Goal: Task Accomplishment & Management: Manage account settings

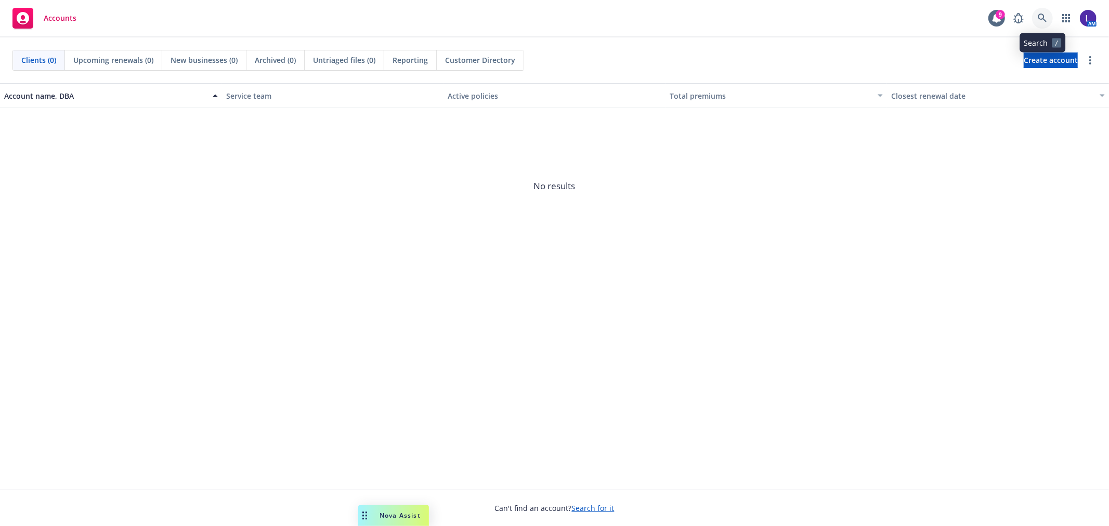
click at [1038, 18] on icon at bounding box center [1042, 18] width 9 height 9
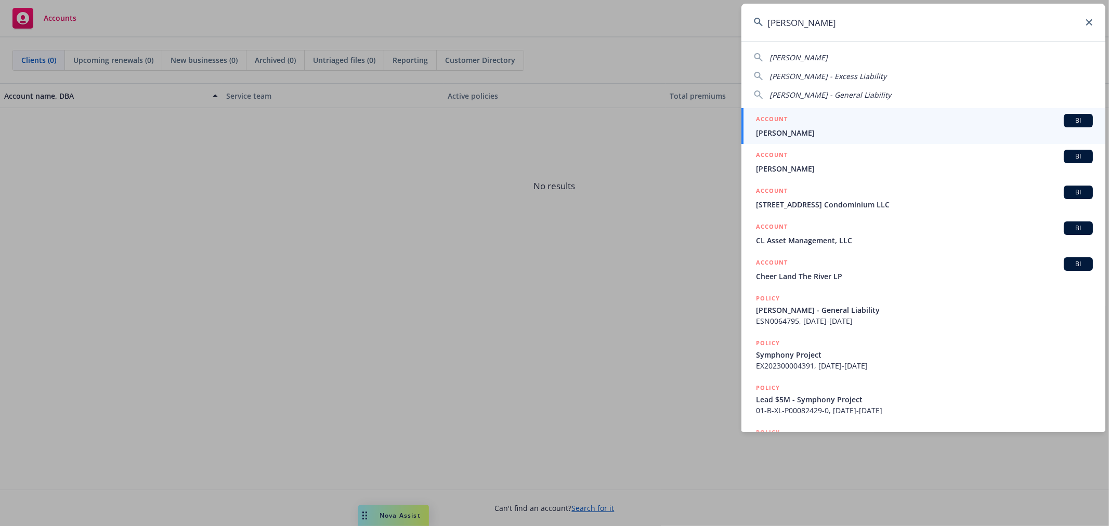
type input "[PERSON_NAME]"
click at [803, 137] on span "[PERSON_NAME]" at bounding box center [924, 132] width 337 height 11
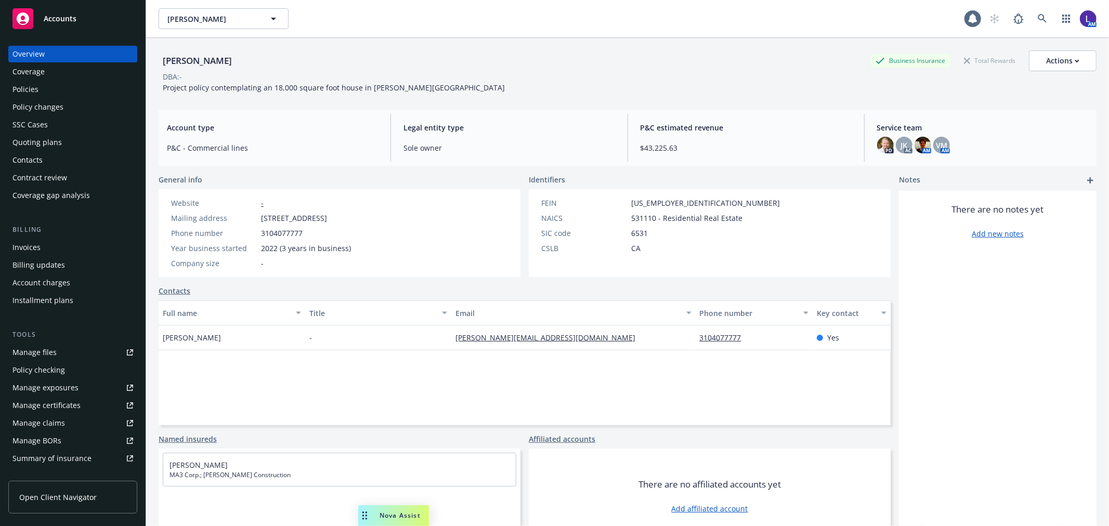
click at [57, 84] on div "Policies" at bounding box center [72, 89] width 121 height 17
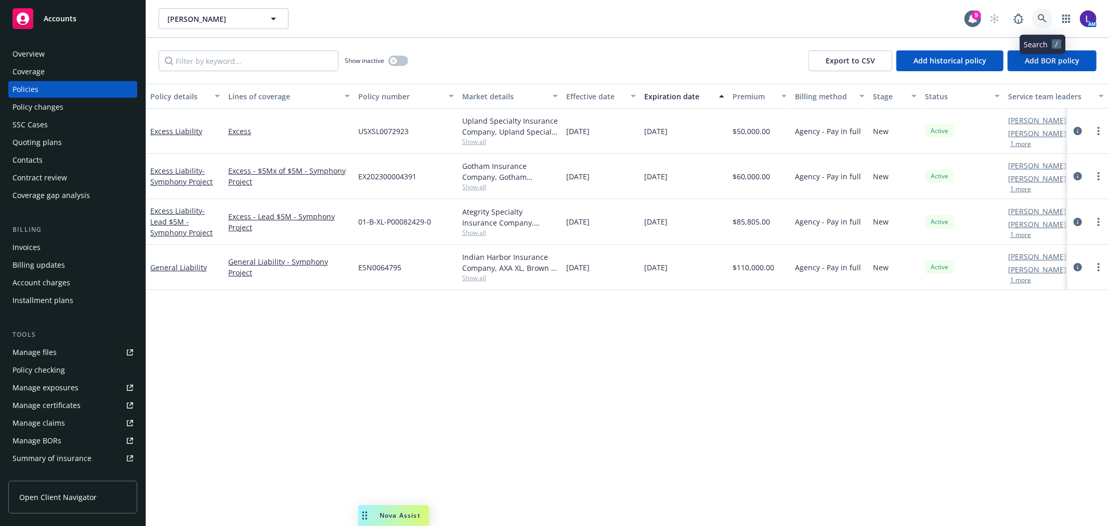
click at [1040, 12] on link at bounding box center [1042, 18] width 21 height 21
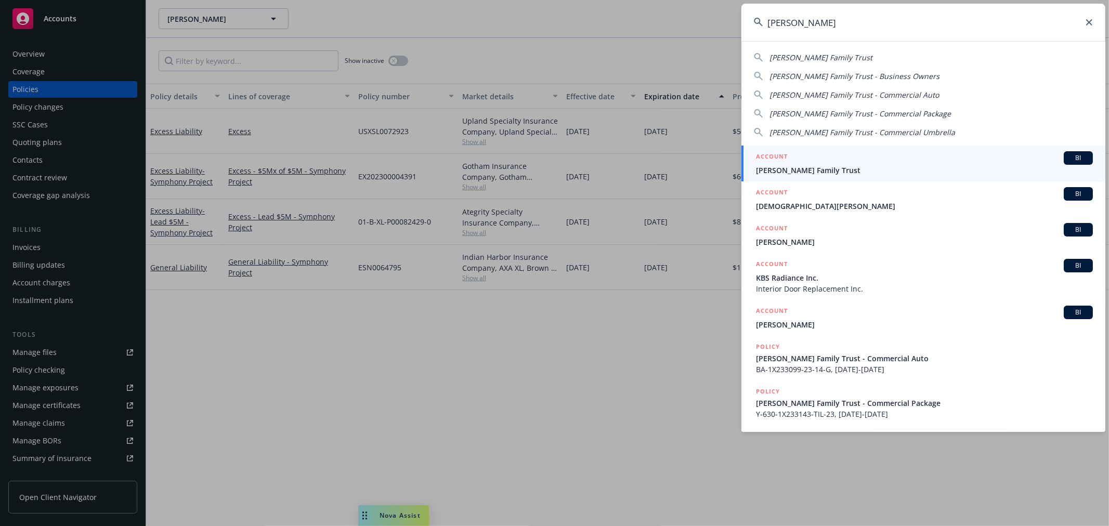
type input "[PERSON_NAME]"
click at [784, 169] on span "[PERSON_NAME] Family Trust" at bounding box center [924, 170] width 337 height 11
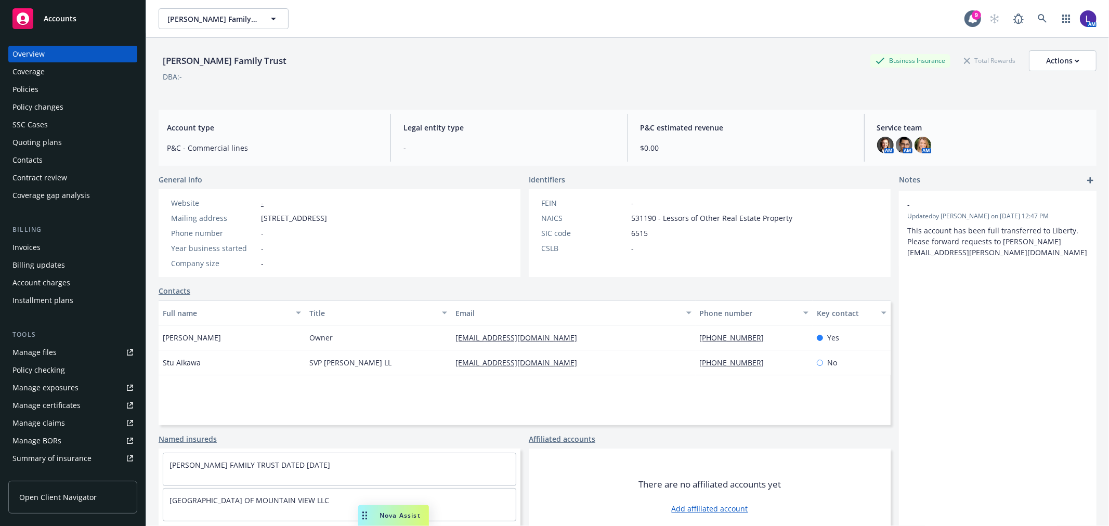
click at [45, 91] on div "Policies" at bounding box center [72, 89] width 121 height 17
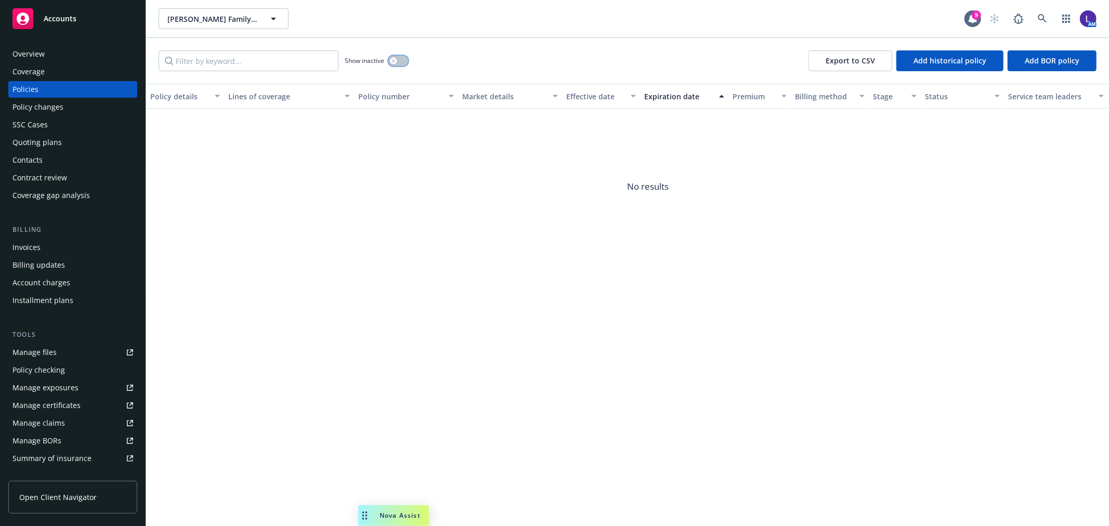
click at [403, 59] on button "button" at bounding box center [398, 61] width 20 height 10
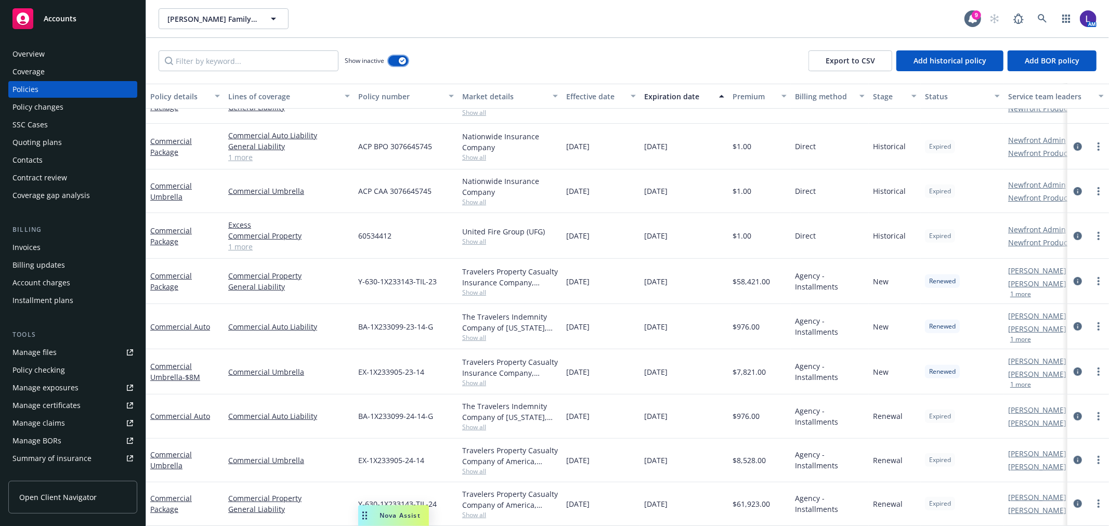
scroll to position [331, 0]
click at [1023, 382] on button "1 more" at bounding box center [1020, 385] width 21 height 6
click at [50, 244] on div "Invoices" at bounding box center [72, 247] width 121 height 17
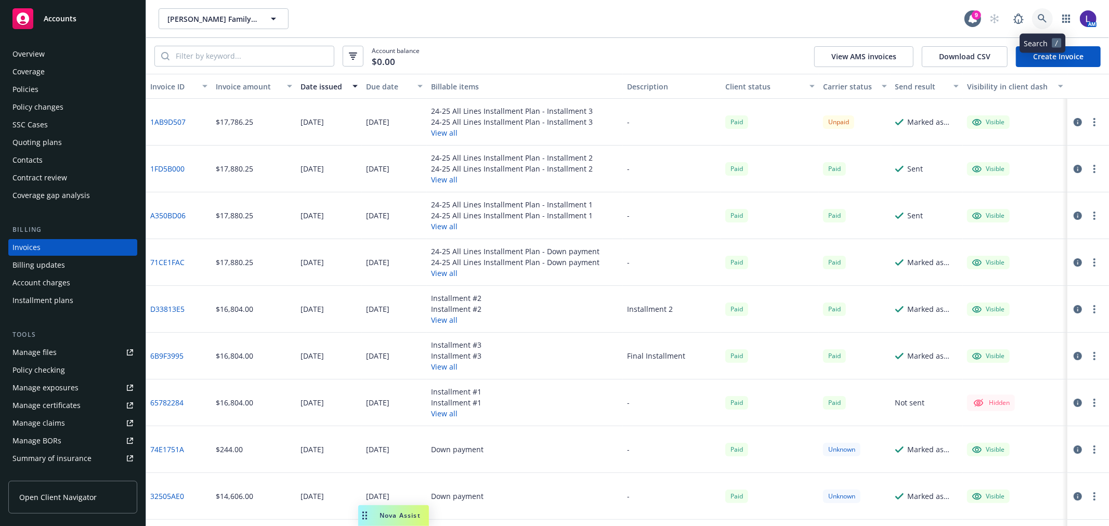
click at [1046, 14] on icon at bounding box center [1042, 18] width 9 height 9
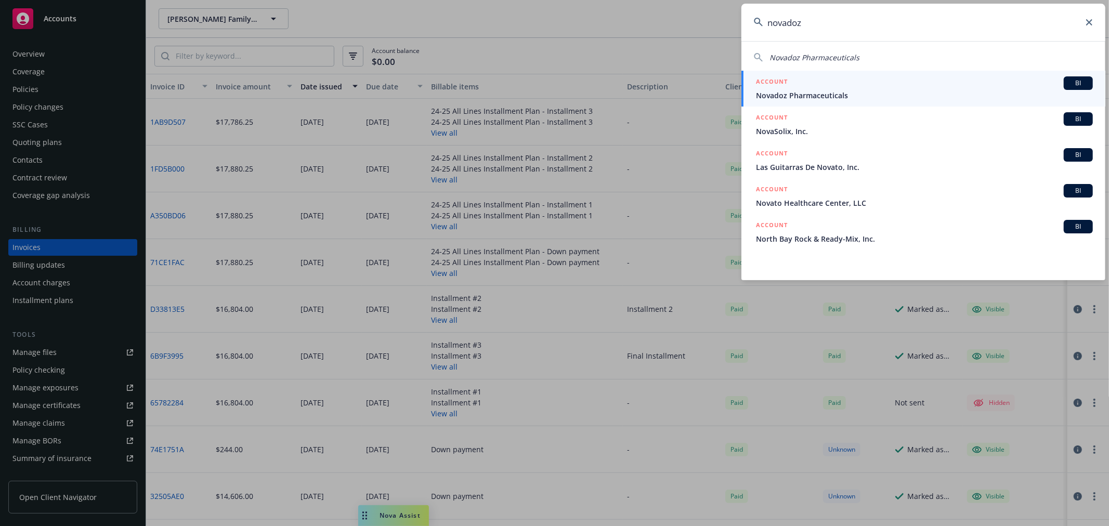
type input "novadoz"
click at [853, 82] on div "ACCOUNT BI" at bounding box center [924, 83] width 337 height 14
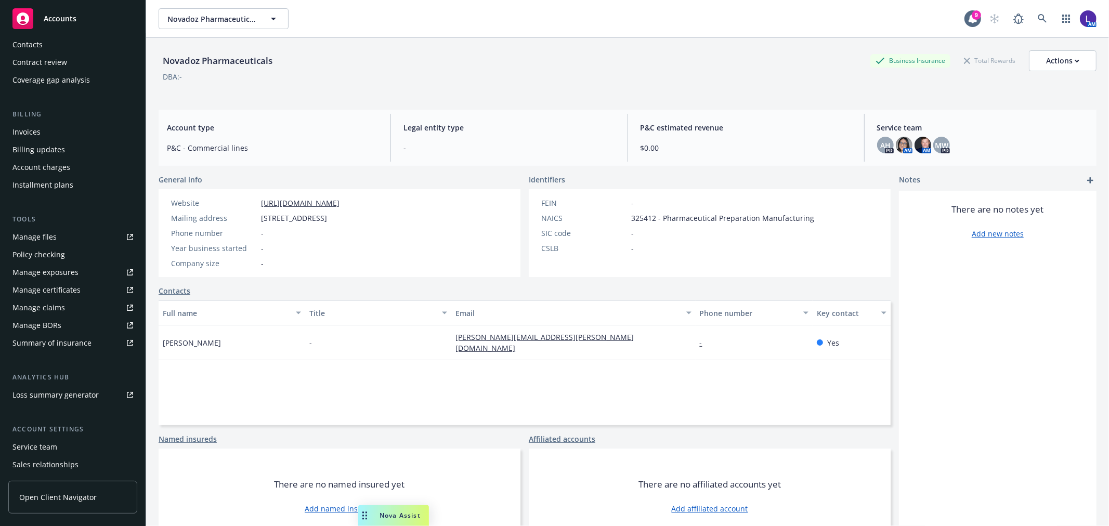
scroll to position [168, 0]
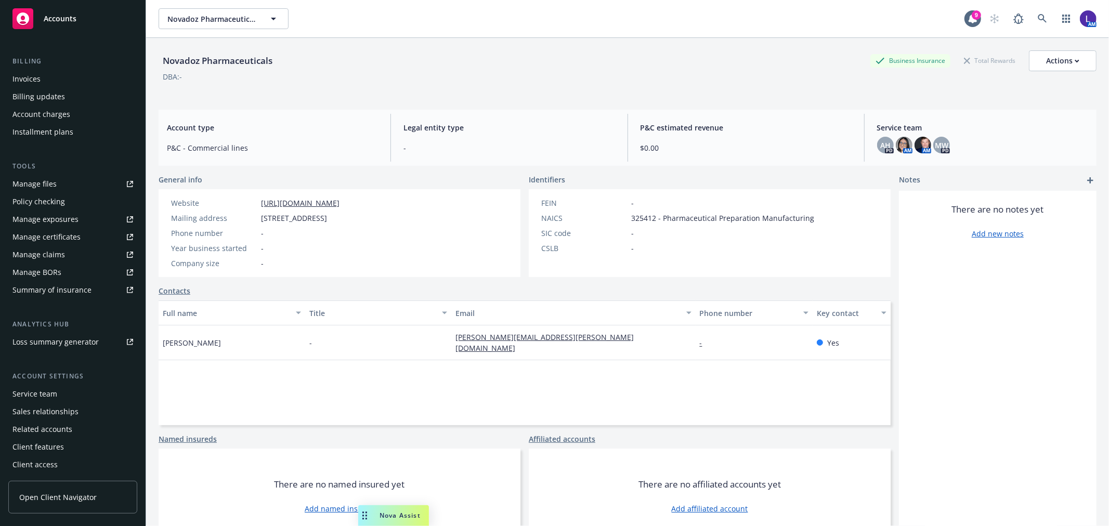
click at [44, 392] on div "Service team" at bounding box center [34, 394] width 45 height 17
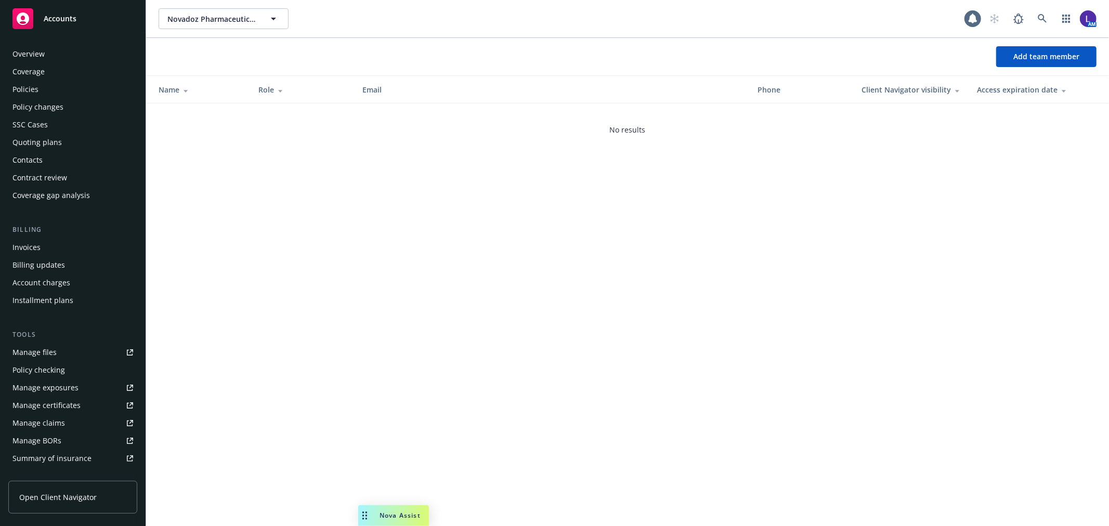
scroll to position [169, 0]
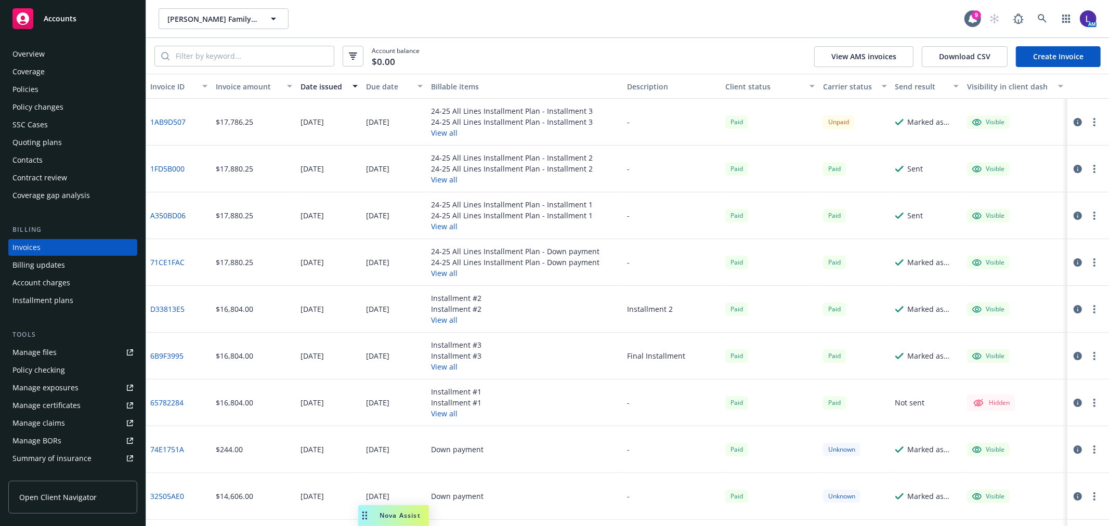
click at [47, 53] on div "Overview" at bounding box center [72, 54] width 121 height 17
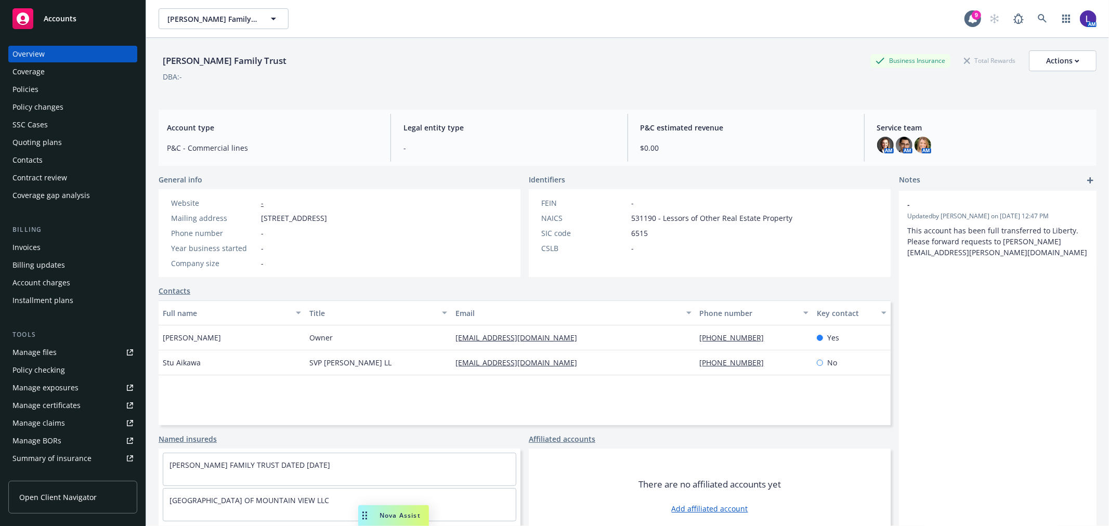
click at [24, 87] on div "Policies" at bounding box center [25, 89] width 26 height 17
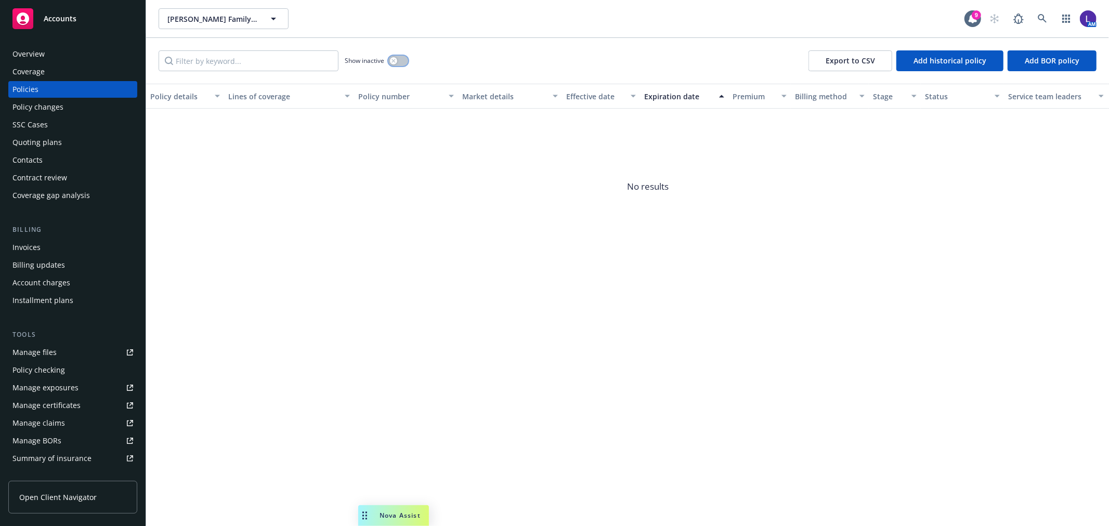
click at [398, 60] on button "button" at bounding box center [398, 61] width 20 height 10
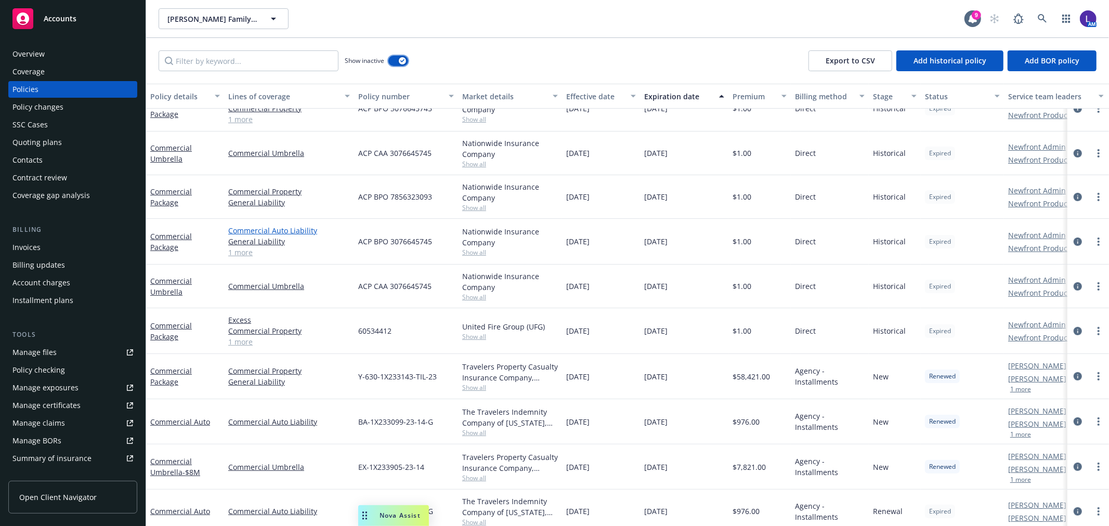
scroll to position [331, 0]
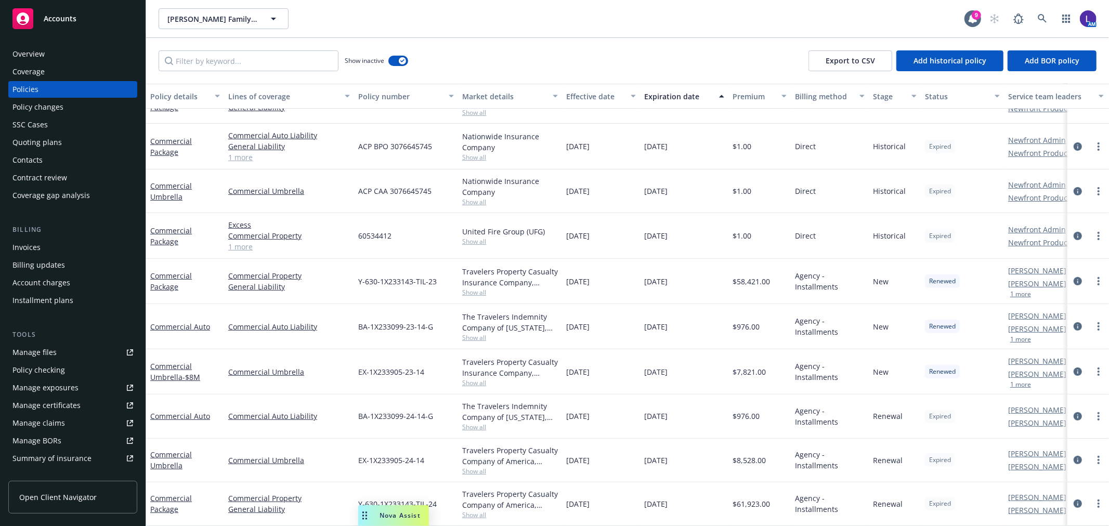
click at [75, 247] on div "Invoices" at bounding box center [72, 247] width 121 height 17
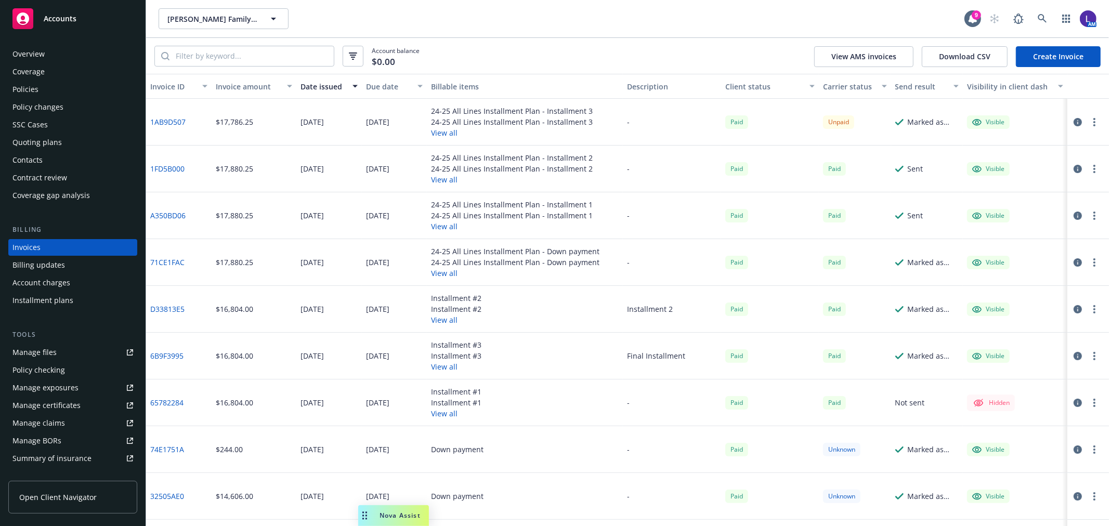
click at [437, 128] on button "View all" at bounding box center [512, 132] width 162 height 11
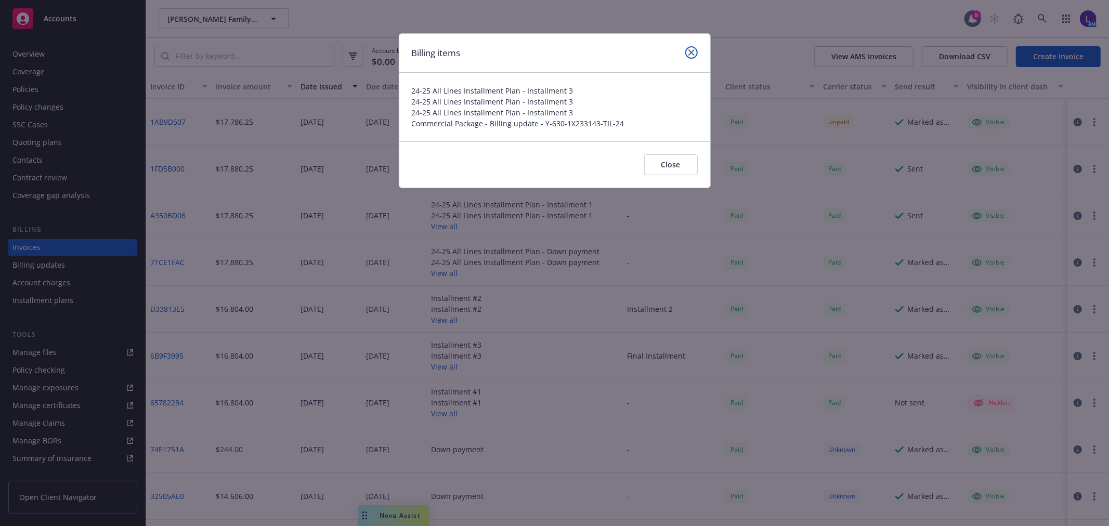
drag, startPoint x: 692, startPoint y: 56, endPoint x: 668, endPoint y: 53, distance: 24.2
click at [689, 56] on link "close" at bounding box center [691, 52] width 12 height 12
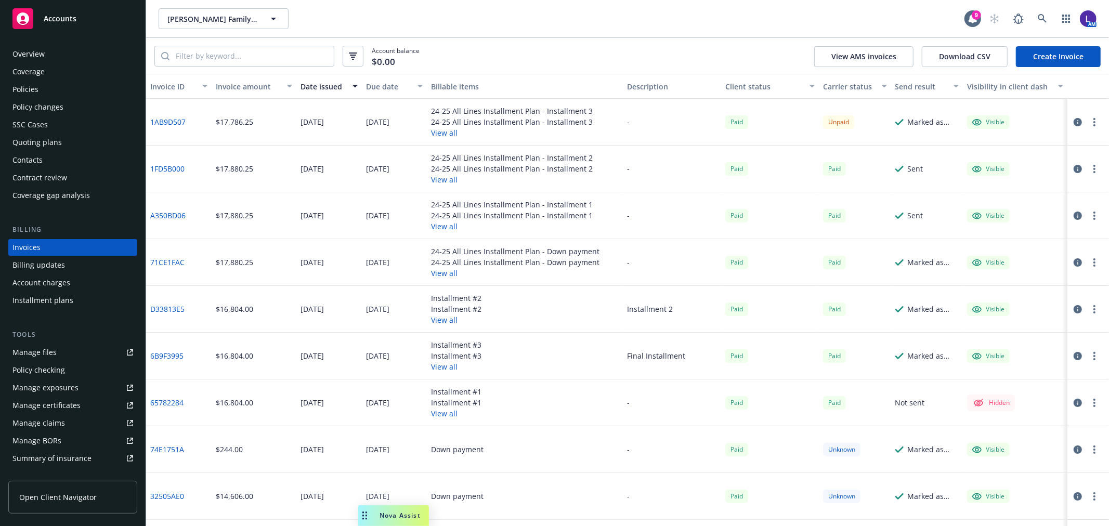
click at [42, 82] on div "Policies" at bounding box center [72, 89] width 121 height 17
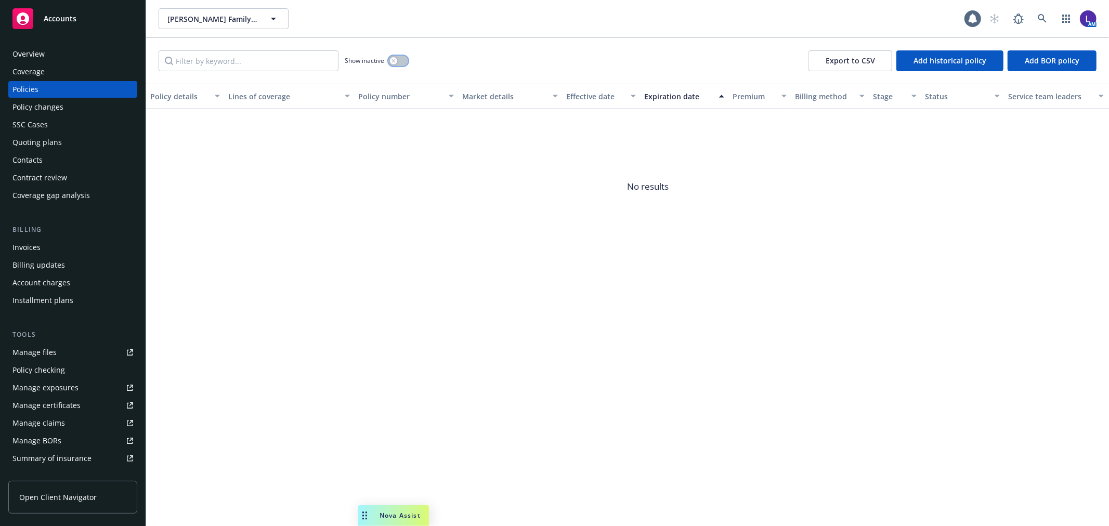
click at [395, 63] on div "button" at bounding box center [393, 60] width 7 height 7
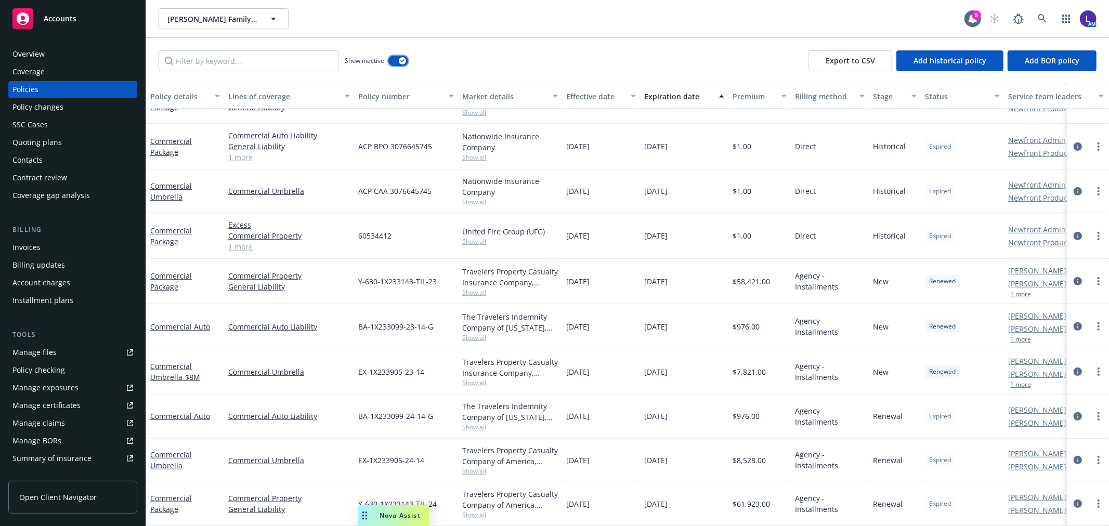
scroll to position [331, 0]
click at [467, 423] on span "Show all" at bounding box center [510, 427] width 96 height 9
